Goal: Check status

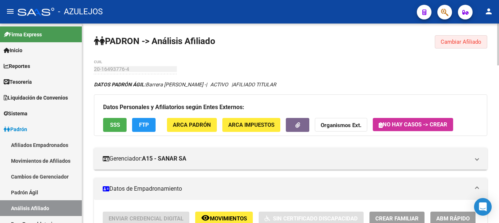
click at [258, 44] on span "Cambiar Afiliado" at bounding box center [460, 42] width 41 height 7
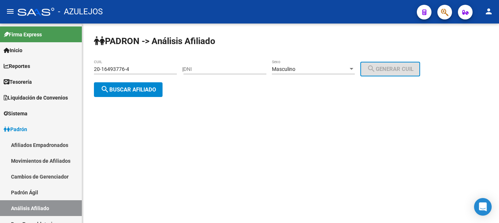
click at [213, 62] on div "DNI" at bounding box center [224, 66] width 83 height 15
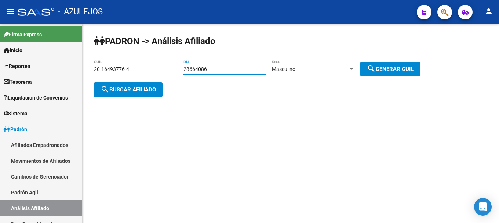
type input "28664086"
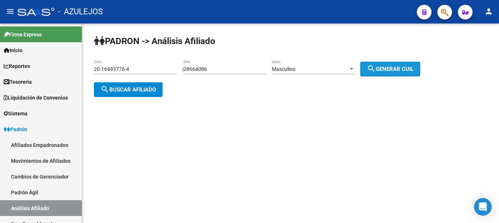
click at [258, 64] on button "search Generar CUIL" at bounding box center [390, 69] width 60 height 15
type input "23-28664086-9"
click at [258, 69] on span "search Generar CUIL" at bounding box center [390, 69] width 47 height 7
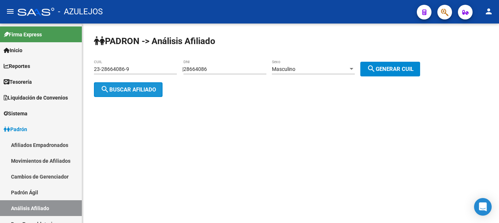
click at [135, 93] on button "search Buscar afiliado" at bounding box center [128, 89] width 69 height 15
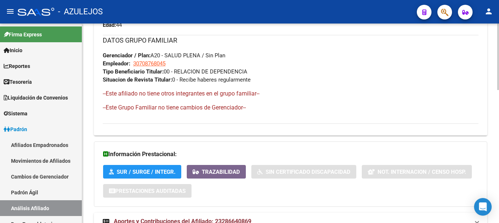
scroll to position [400, 0]
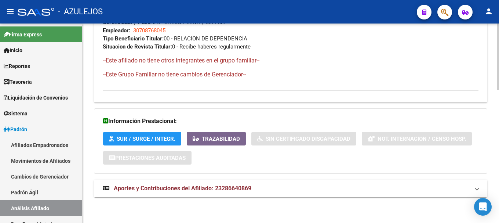
click at [208, 184] on mat-expansion-panel-header "Aportes y Contribuciones del Afiliado: 23286640869" at bounding box center [290, 188] width 393 height 18
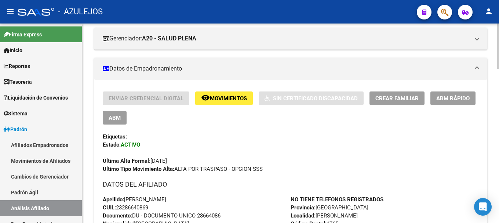
scroll to position [143, 0]
